Goal: Task Accomplishment & Management: Manage account settings

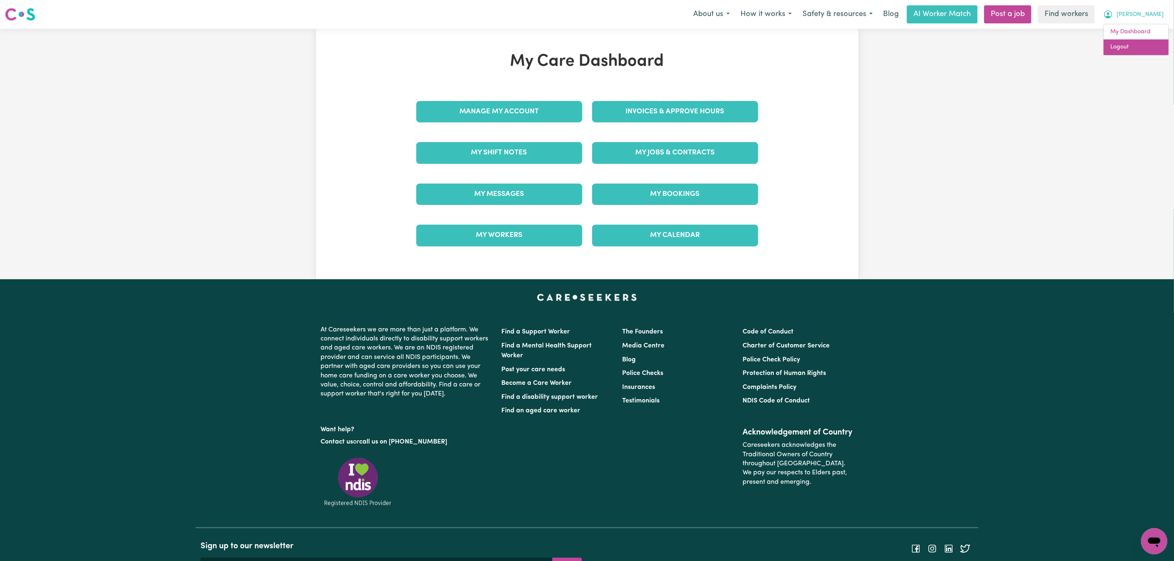
click at [1149, 47] on link "Logout" at bounding box center [1136, 47] width 65 height 16
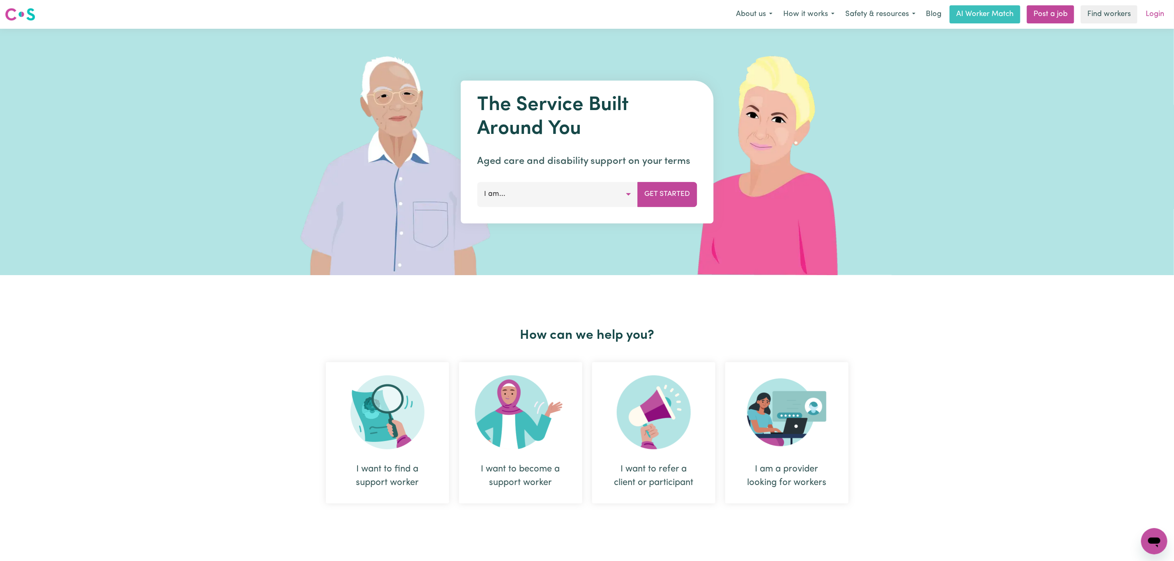
click at [1150, 14] on link "Login" at bounding box center [1155, 14] width 28 height 18
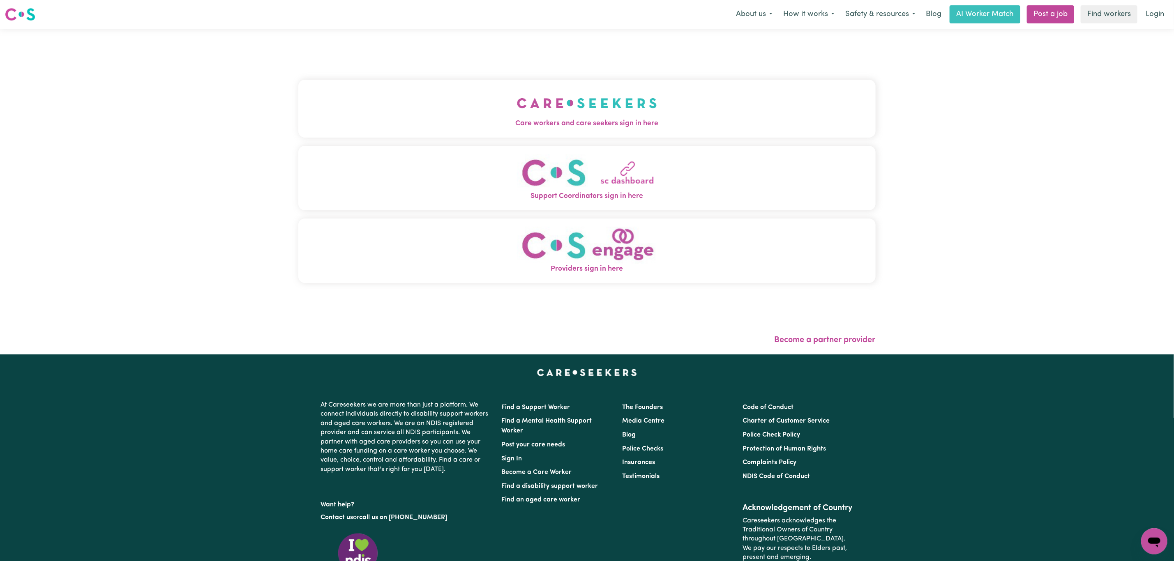
click at [549, 107] on button "Care workers and care seekers sign in here" at bounding box center [586, 109] width 577 height 58
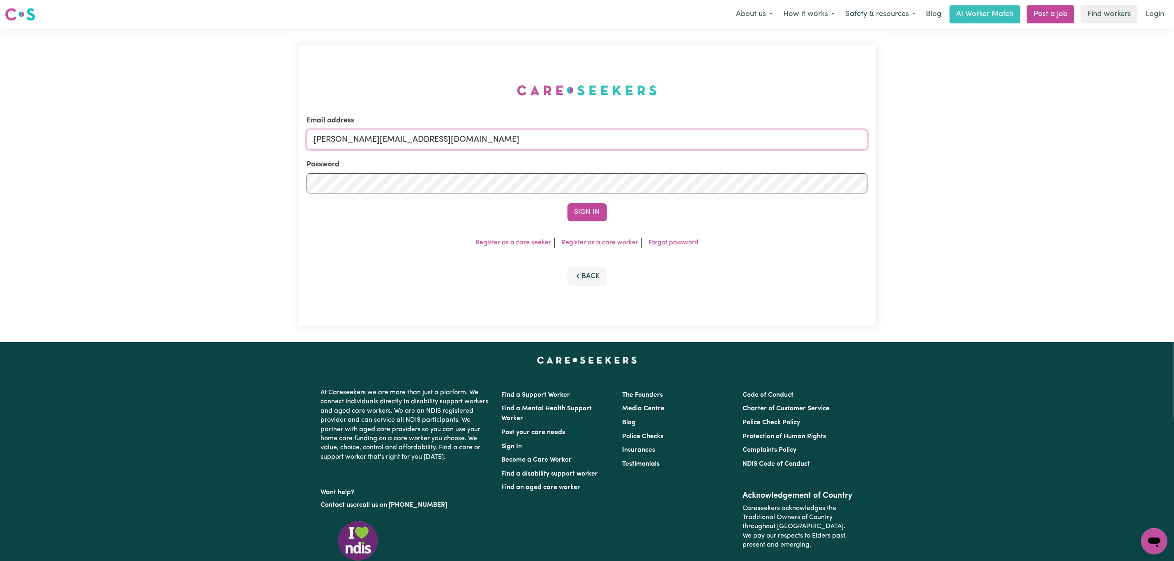
click at [406, 131] on input "[PERSON_NAME][EMAIL_ADDRESS][DOMAIN_NAME]" at bounding box center [587, 140] width 561 height 20
drag, startPoint x: 357, startPoint y: 145, endPoint x: 539, endPoint y: 139, distance: 181.3
click at [539, 139] on input "[EMAIL_ADDRESS][PERSON_NAME][DOMAIN_NAME]" at bounding box center [587, 140] width 561 height 20
type input "[EMAIL_ADDRESS][DOMAIN_NAME]"
click at [583, 211] on button "Sign In" at bounding box center [586, 212] width 39 height 18
